Goal: Task Accomplishment & Management: Manage account settings

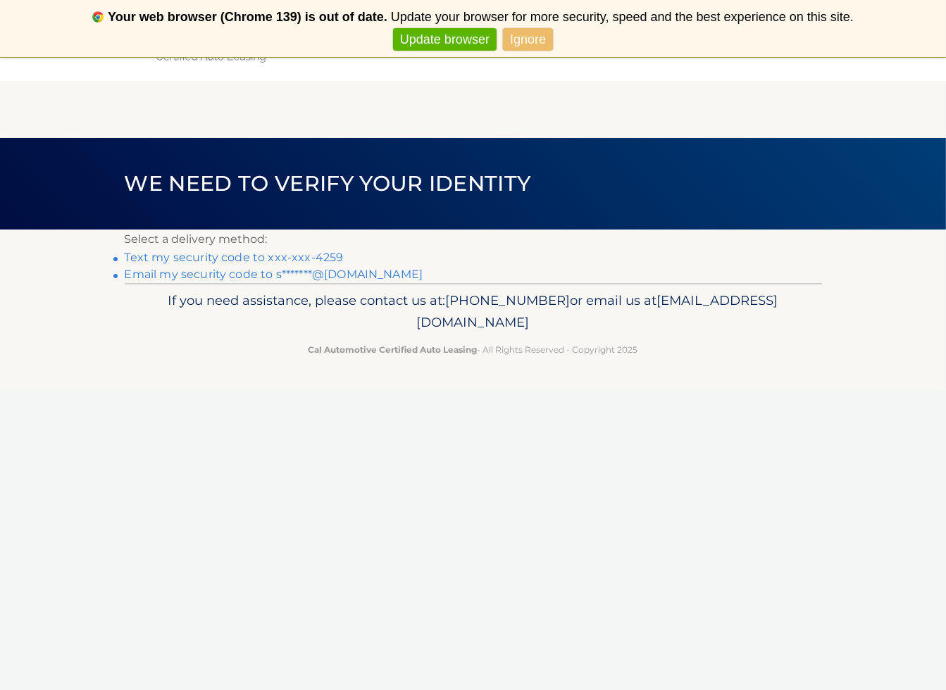
click at [313, 256] on link "Text my security code to xxx-xxx-4259" at bounding box center [234, 257] width 219 height 13
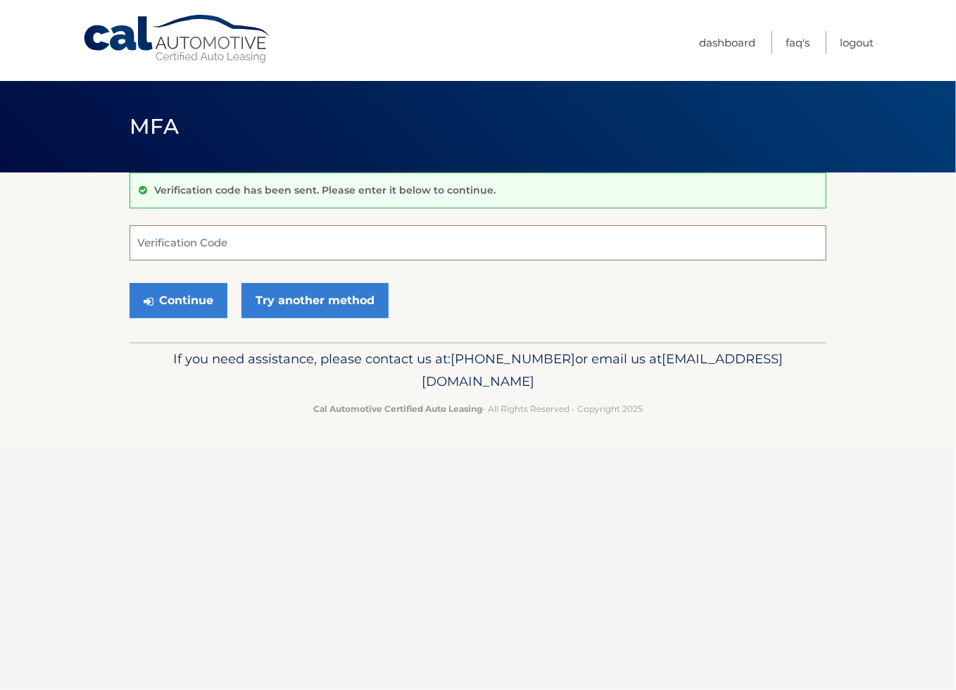
click at [265, 239] on input "Verification Code" at bounding box center [478, 242] width 697 height 35
type input "276881"
click at [130, 283] on button "Continue" at bounding box center [179, 300] width 98 height 35
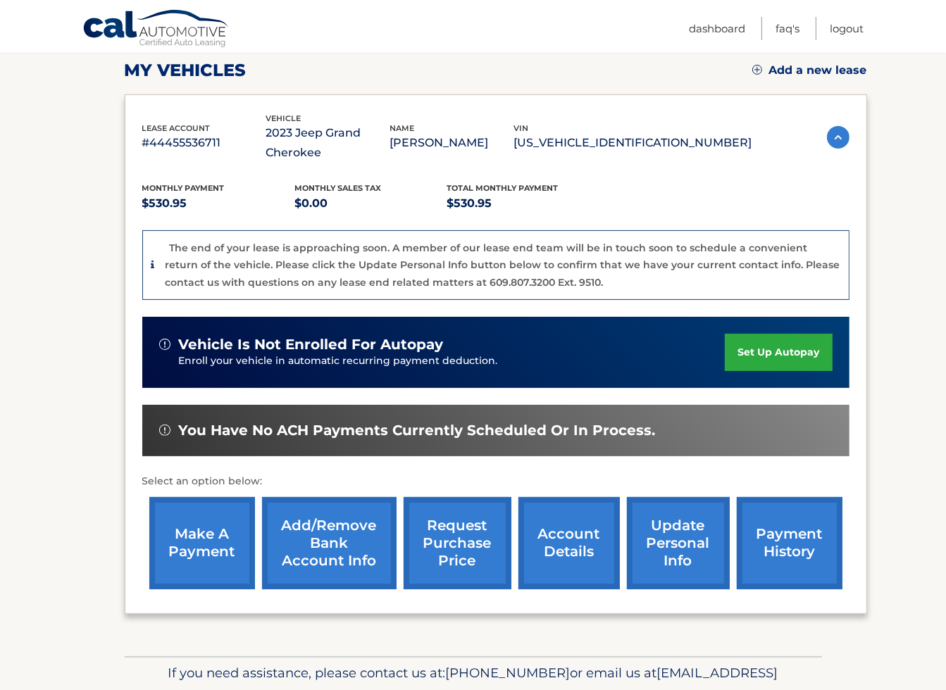
scroll to position [211, 0]
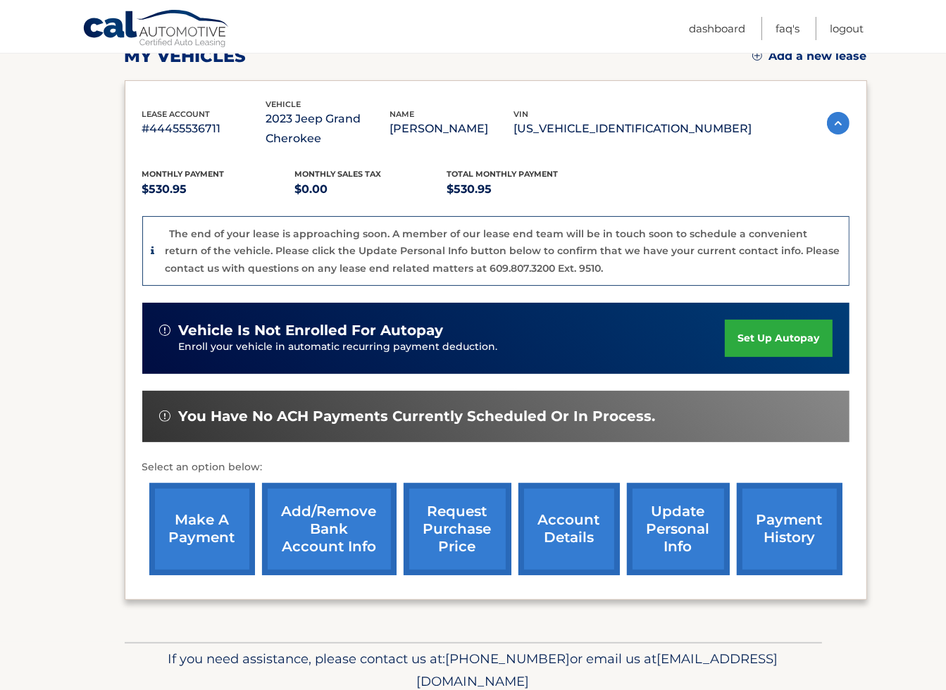
click at [211, 541] on link "make a payment" at bounding box center [202, 529] width 106 height 92
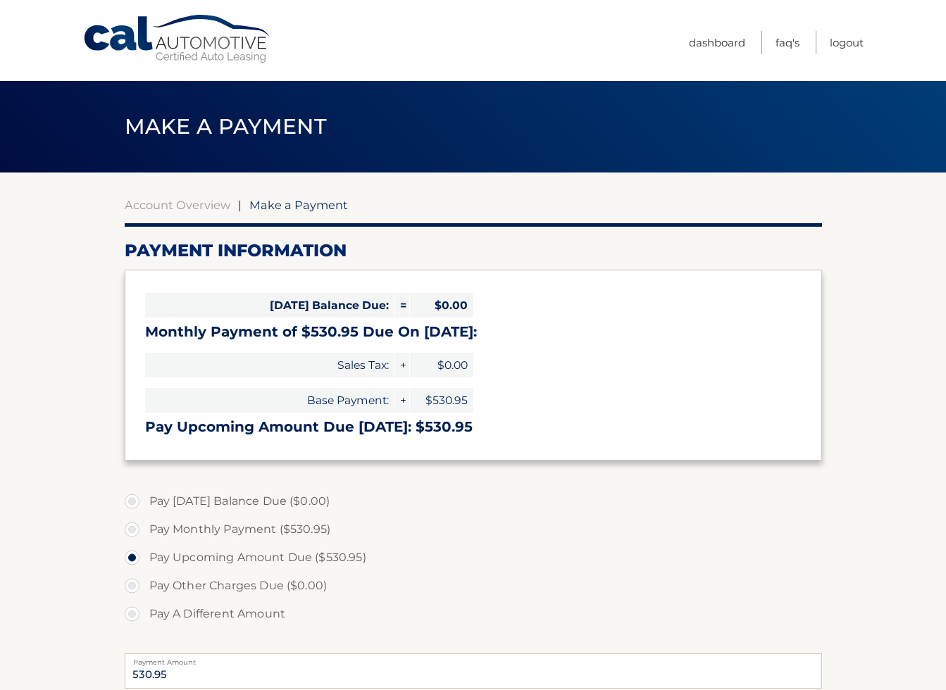
select select "ZGM4MDFkYmUtM2NlNi00MzkxLThhYTgtZTU1NGFlZDgwOGI1"
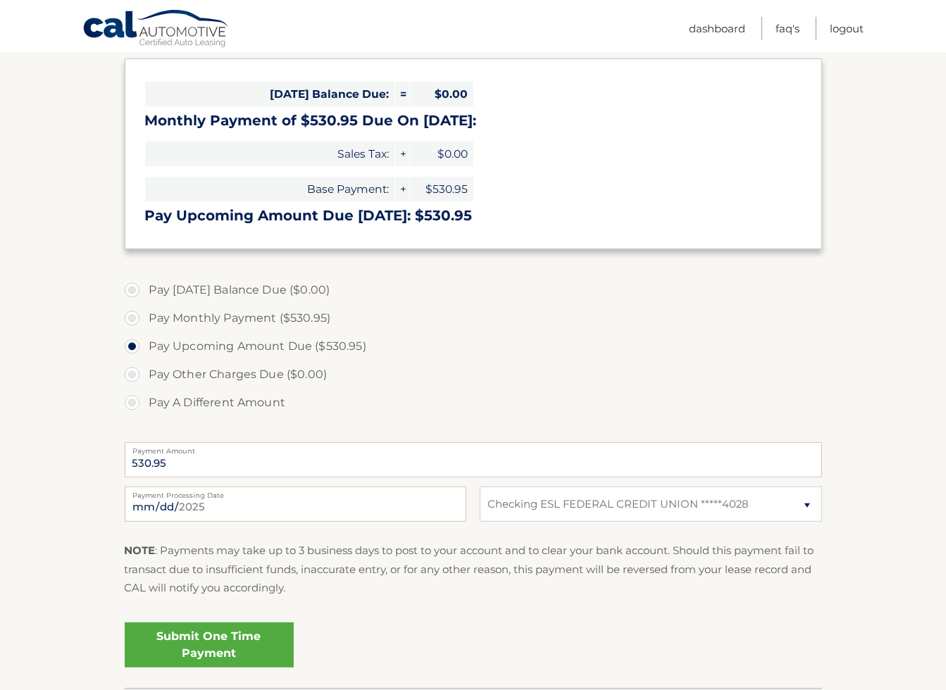
scroll to position [141, 0]
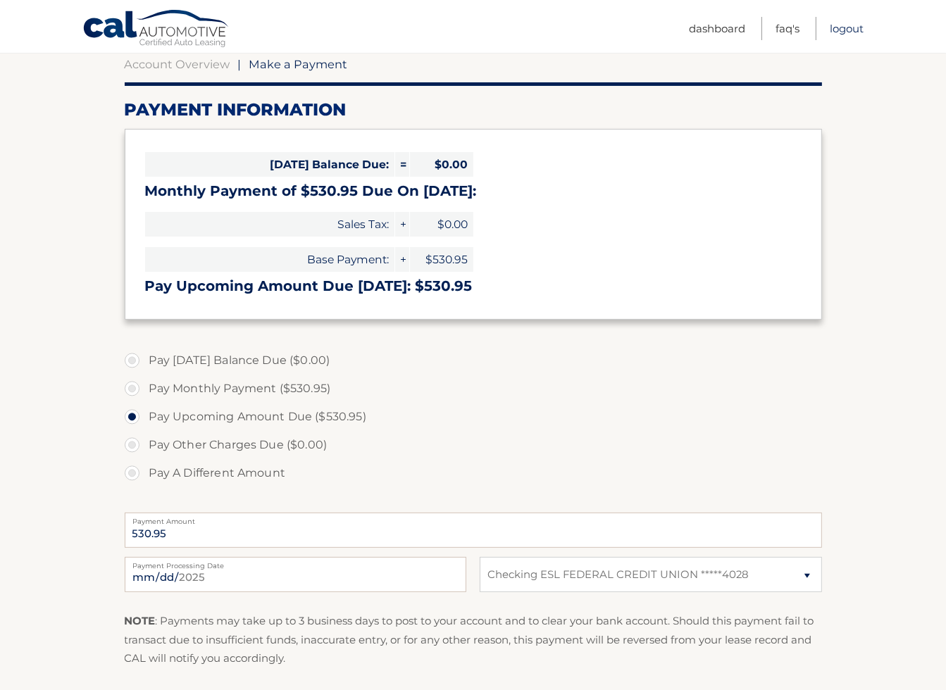
click at [845, 30] on link "Logout" at bounding box center [847, 28] width 34 height 23
